Goal: Navigation & Orientation: Find specific page/section

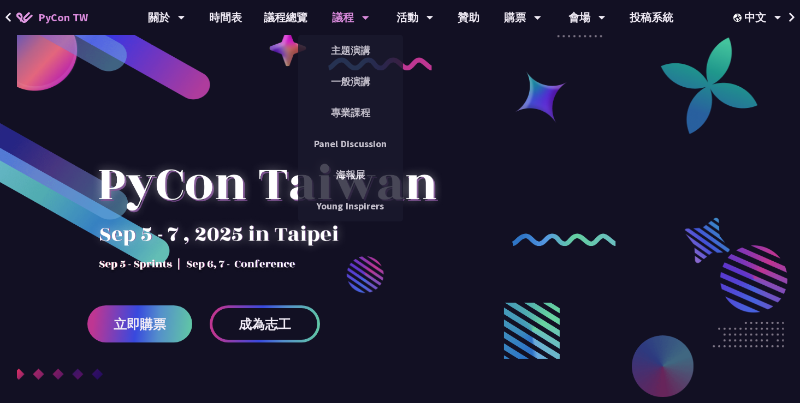
click at [344, 19] on div "議程" at bounding box center [350, 17] width 37 height 35
click at [347, 49] on link "主題演講" at bounding box center [350, 51] width 105 height 26
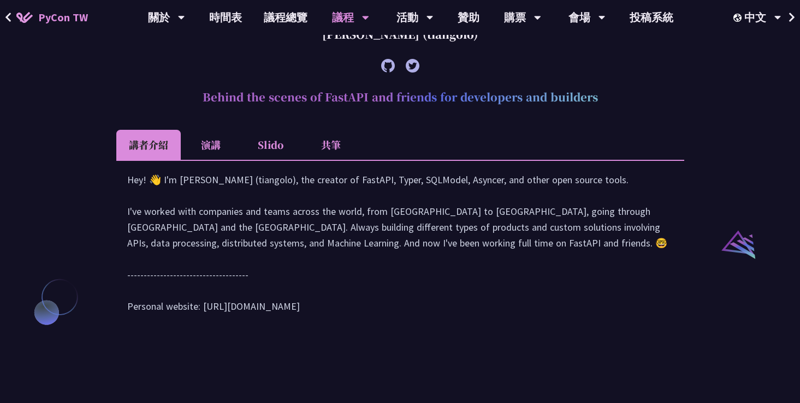
scroll to position [914, 0]
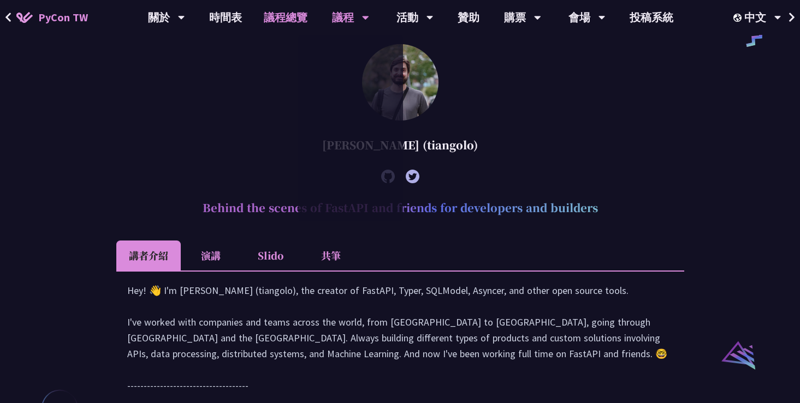
click at [279, 21] on link "議程總覽" at bounding box center [286, 17] width 66 height 35
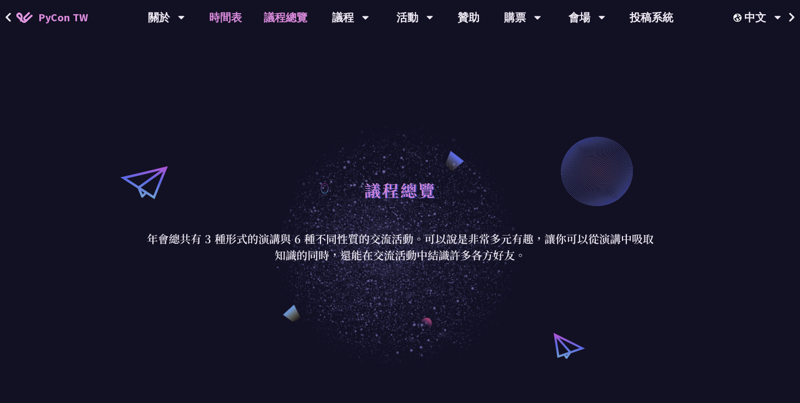
click at [230, 27] on link "時間表" at bounding box center [225, 17] width 55 height 35
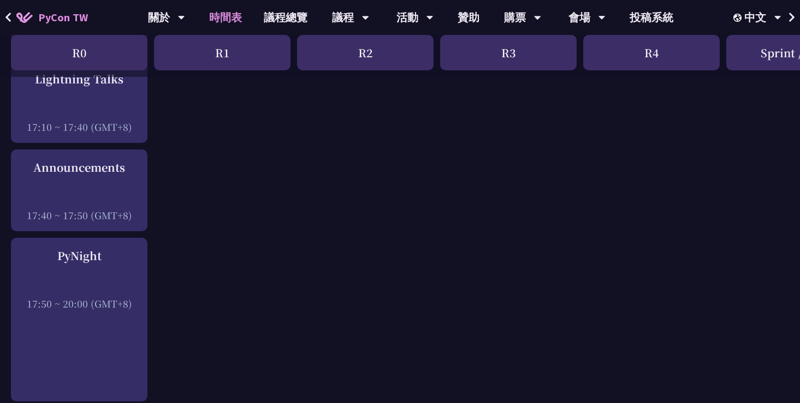
scroll to position [1921, 0]
